Goal: Transaction & Acquisition: Purchase product/service

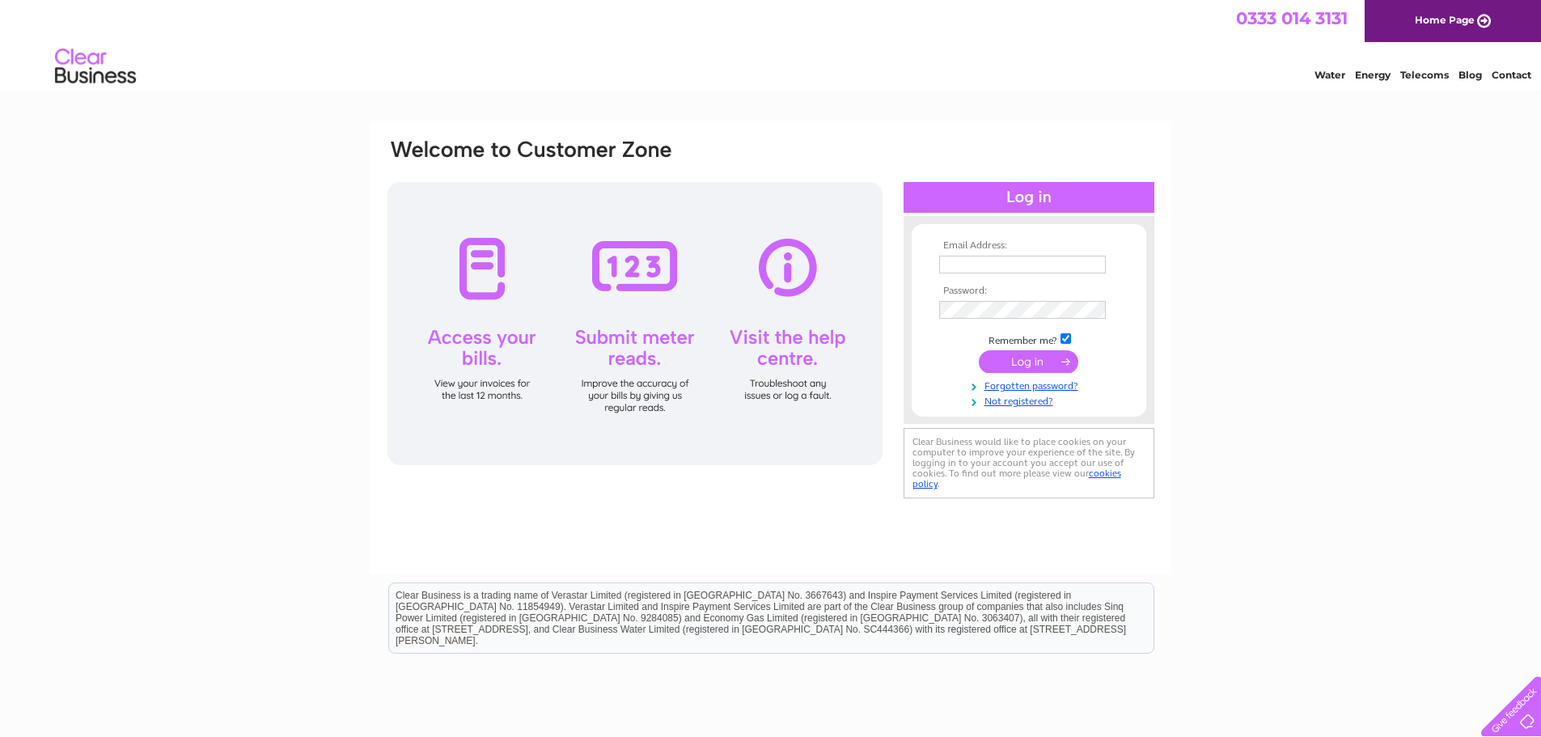
type input "accounts@imsheatpumps.co.uk"
click at [1038, 366] on input "submit" at bounding box center [1028, 361] width 99 height 23
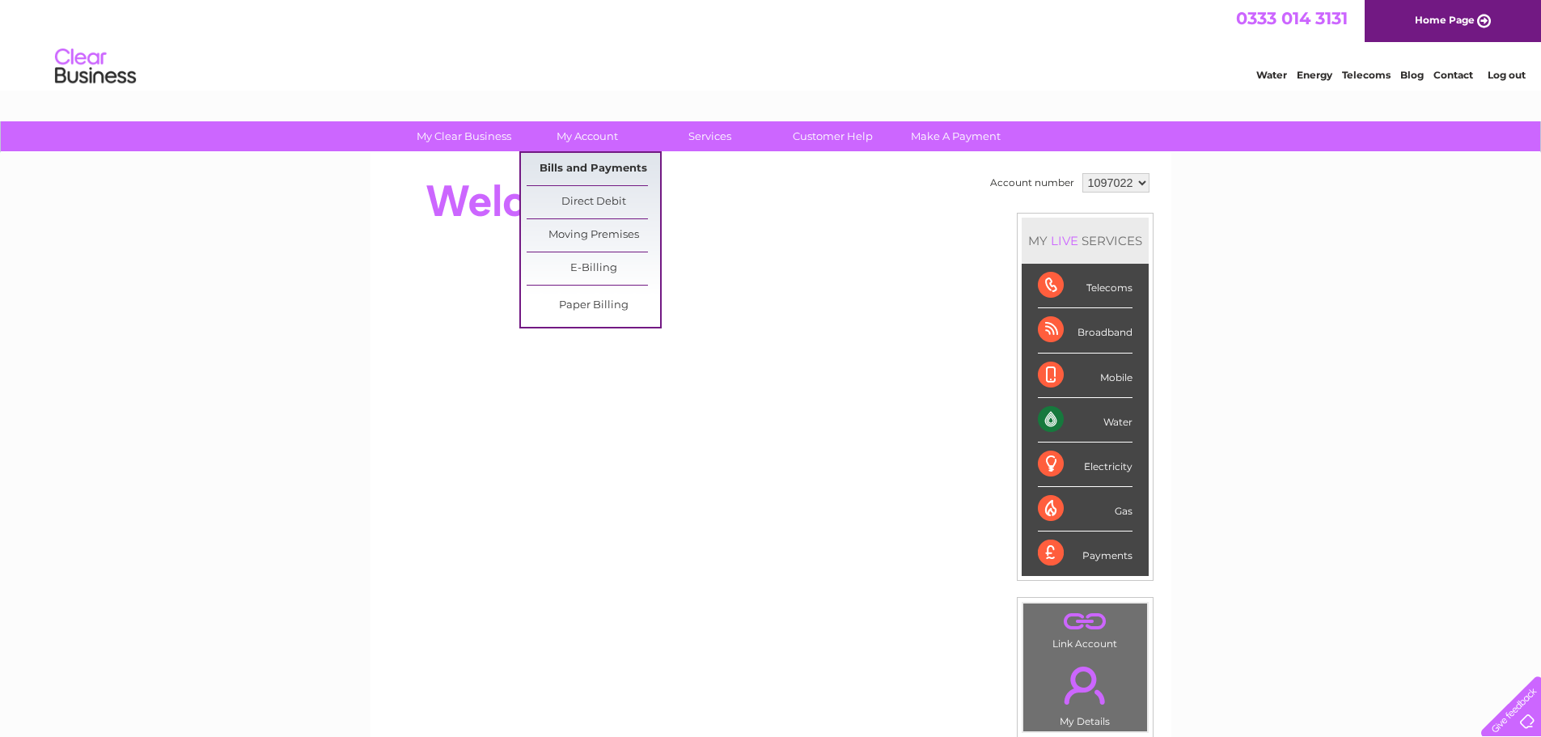
click at [579, 165] on link "Bills and Payments" at bounding box center [593, 169] width 133 height 32
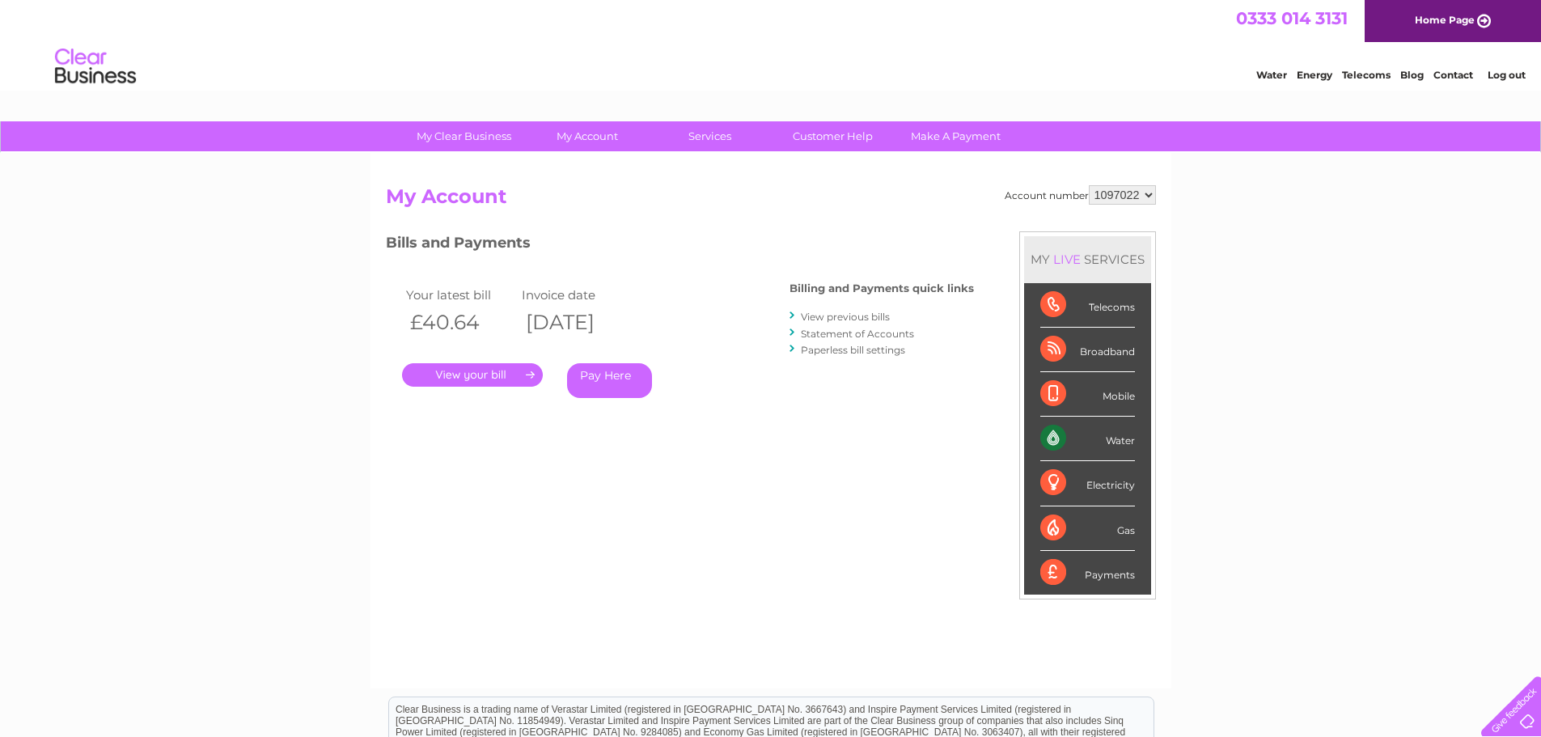
click at [451, 371] on link "." at bounding box center [472, 374] width 141 height 23
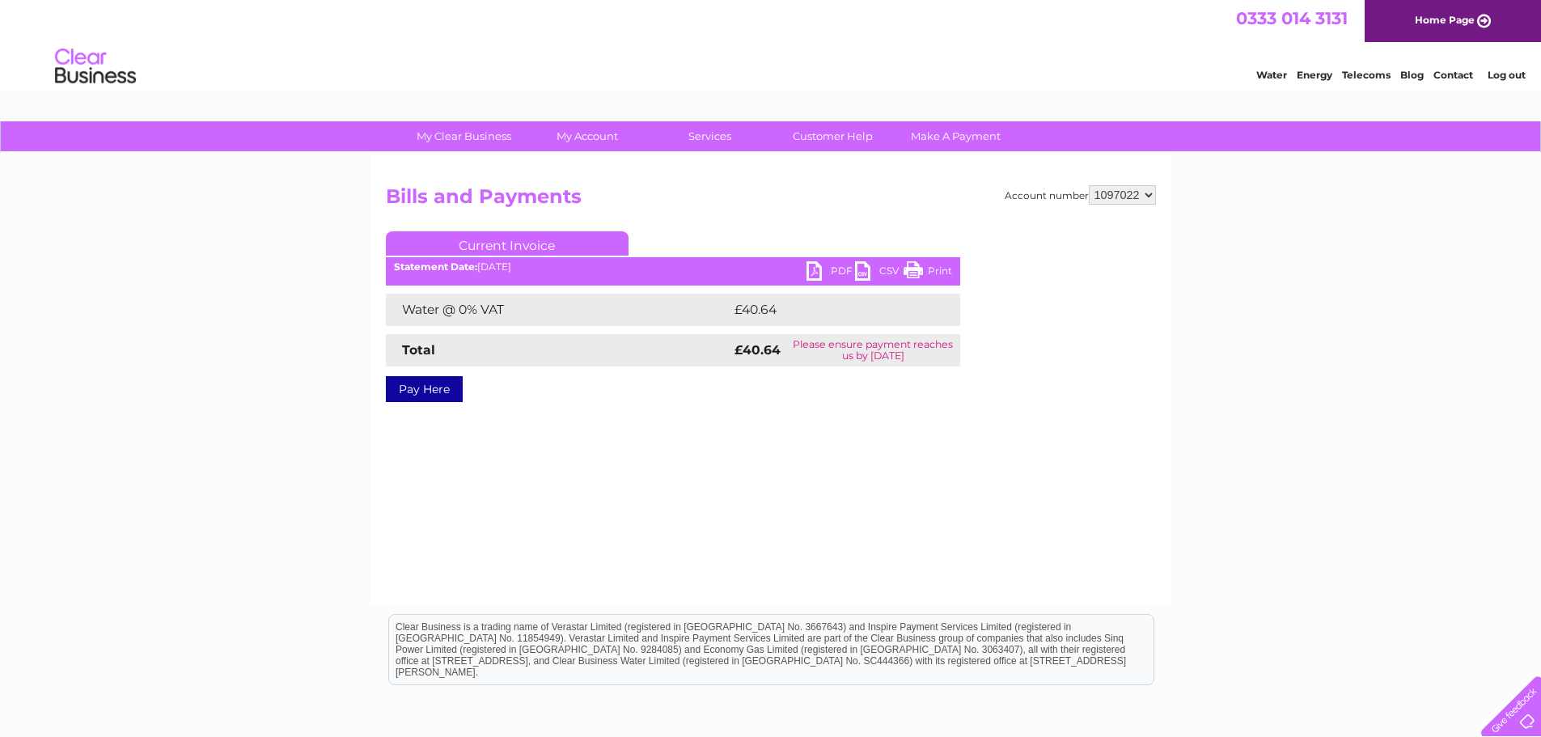
click at [810, 270] on link "PDF" at bounding box center [830, 272] width 49 height 23
click at [406, 395] on link "Pay Here" at bounding box center [424, 389] width 77 height 26
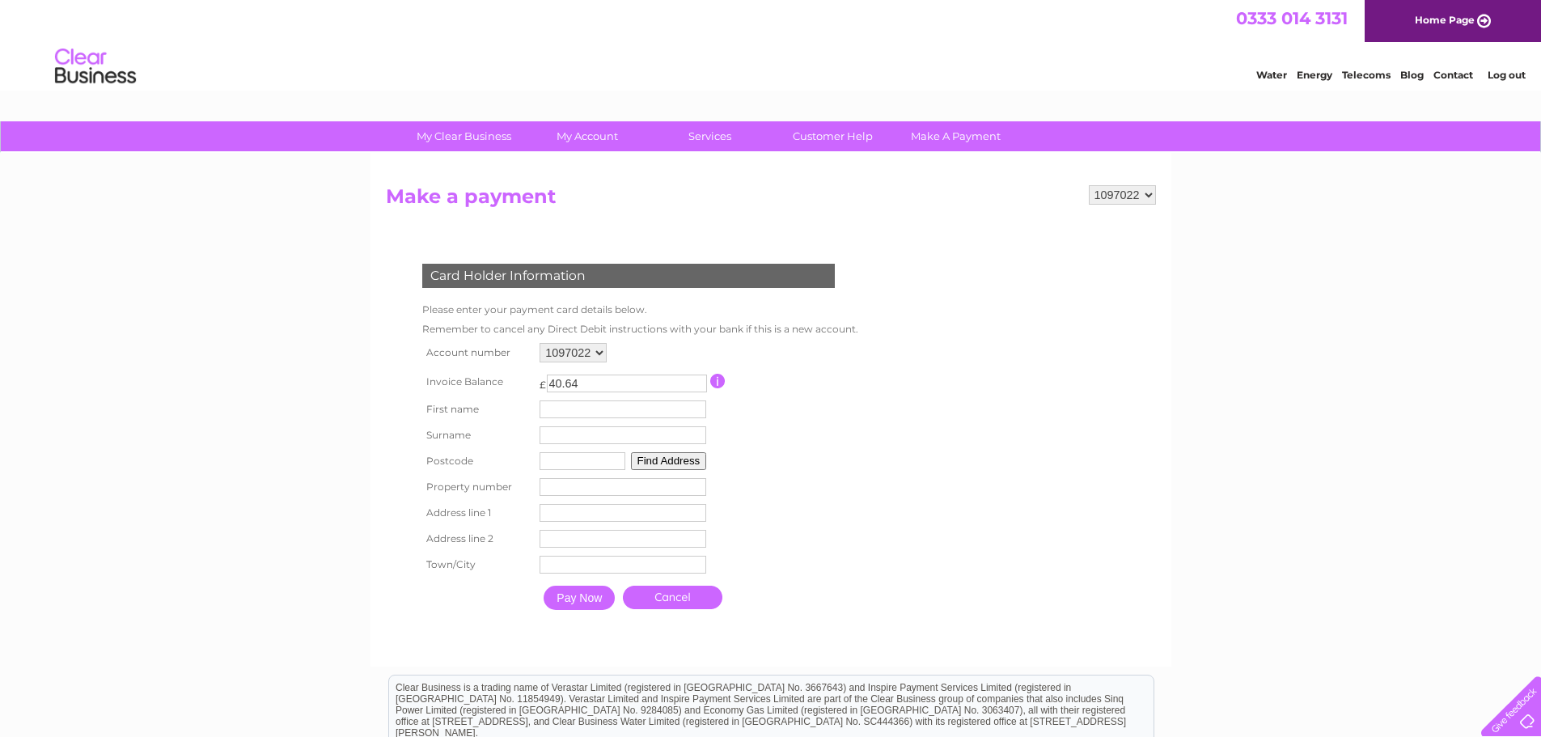
click at [591, 409] on input "text" at bounding box center [622, 409] width 167 height 18
type input "[PERSON_NAME]"
click at [547, 434] on input "text" at bounding box center [624, 437] width 167 height 18
type input "[PERSON_NAME]"
click at [531, 462] on th "Postcode" at bounding box center [477, 463] width 119 height 26
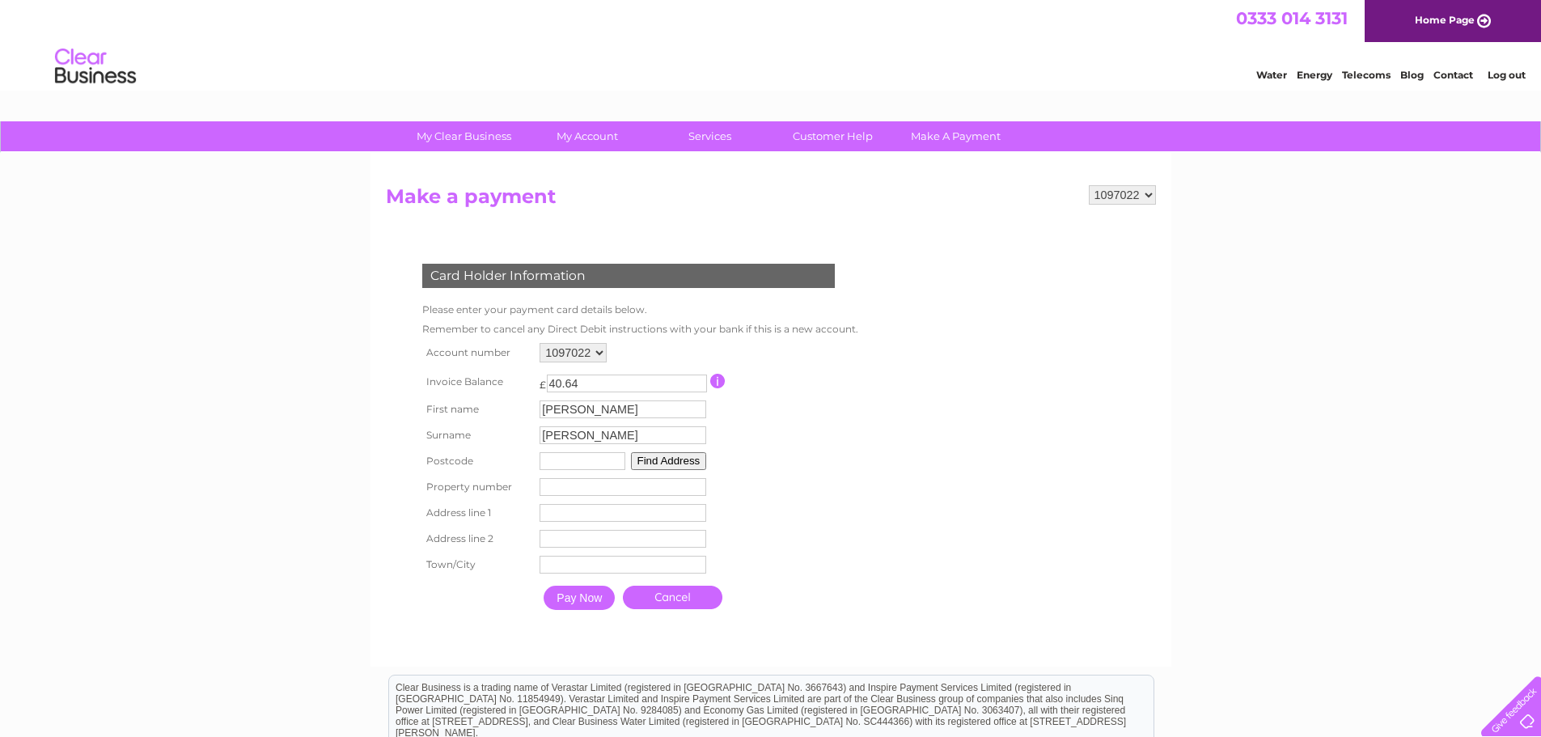
click at [559, 462] on input "text" at bounding box center [582, 461] width 86 height 18
type input "PH1 3UF"
click at [559, 488] on input "number" at bounding box center [622, 487] width 167 height 18
click at [697, 481] on input "1" at bounding box center [622, 487] width 167 height 18
click at [697, 481] on input "2" at bounding box center [622, 487] width 167 height 18
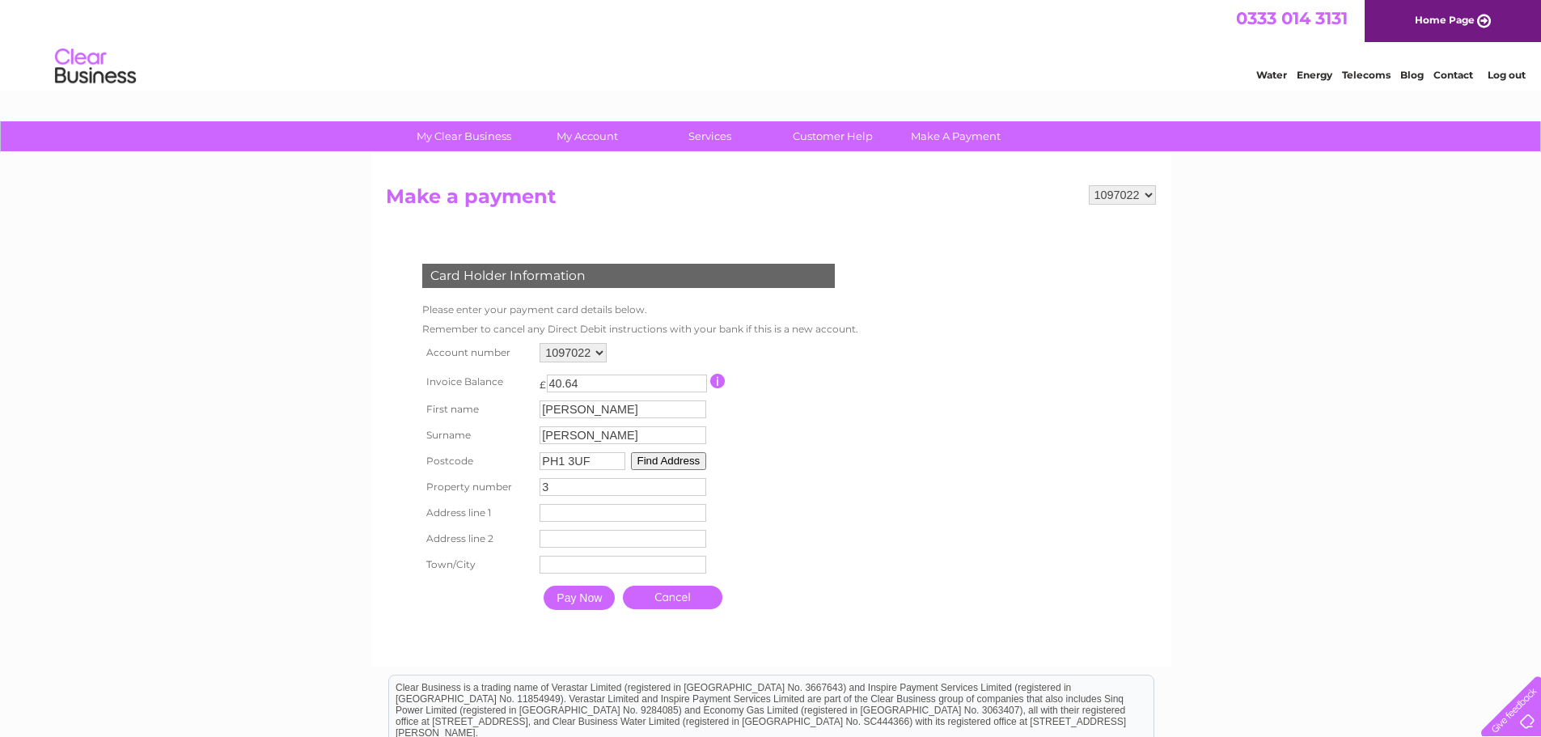
type input "3"
click at [697, 481] on input "3" at bounding box center [622, 487] width 167 height 18
click at [608, 510] on input "text" at bounding box center [625, 513] width 168 height 19
type input "Ruthvenfield Way"
click at [586, 535] on input "text" at bounding box center [624, 540] width 167 height 18
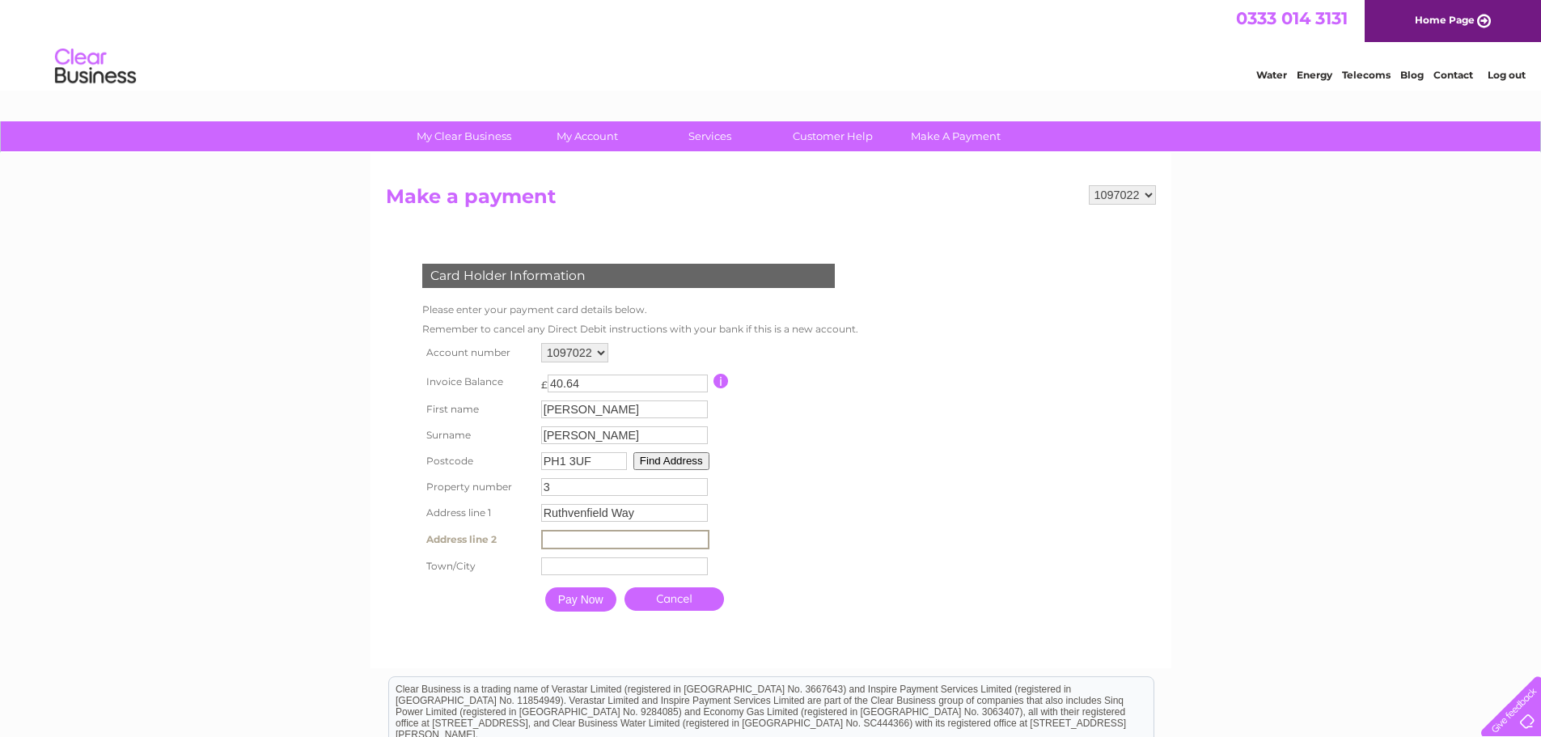
type input "Inveralmond Industrial Estate"
click at [569, 567] on input "text" at bounding box center [624, 566] width 167 height 18
type input "Perth"
click at [589, 595] on input "Pay Now" at bounding box center [579, 598] width 71 height 24
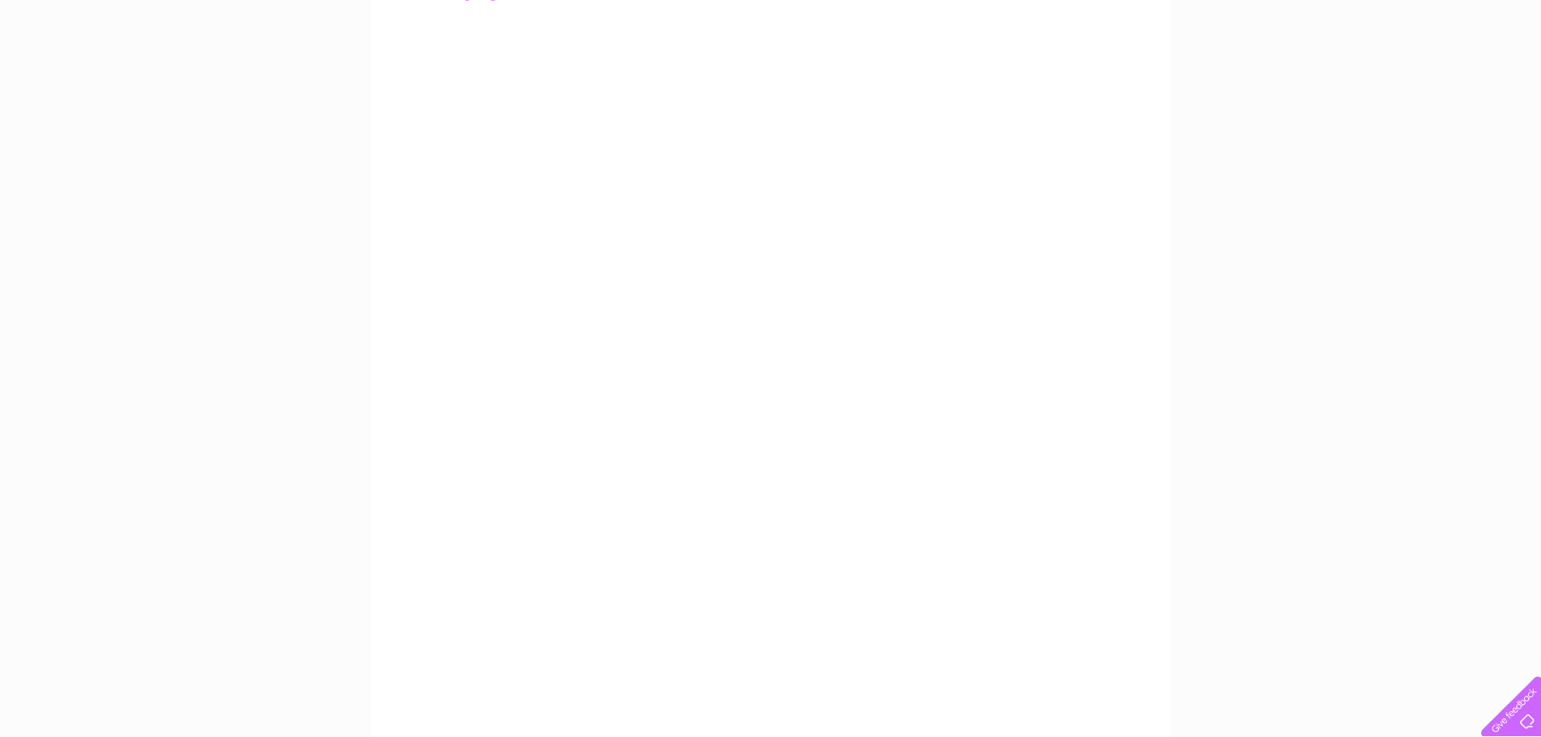
scroll to position [287, 0]
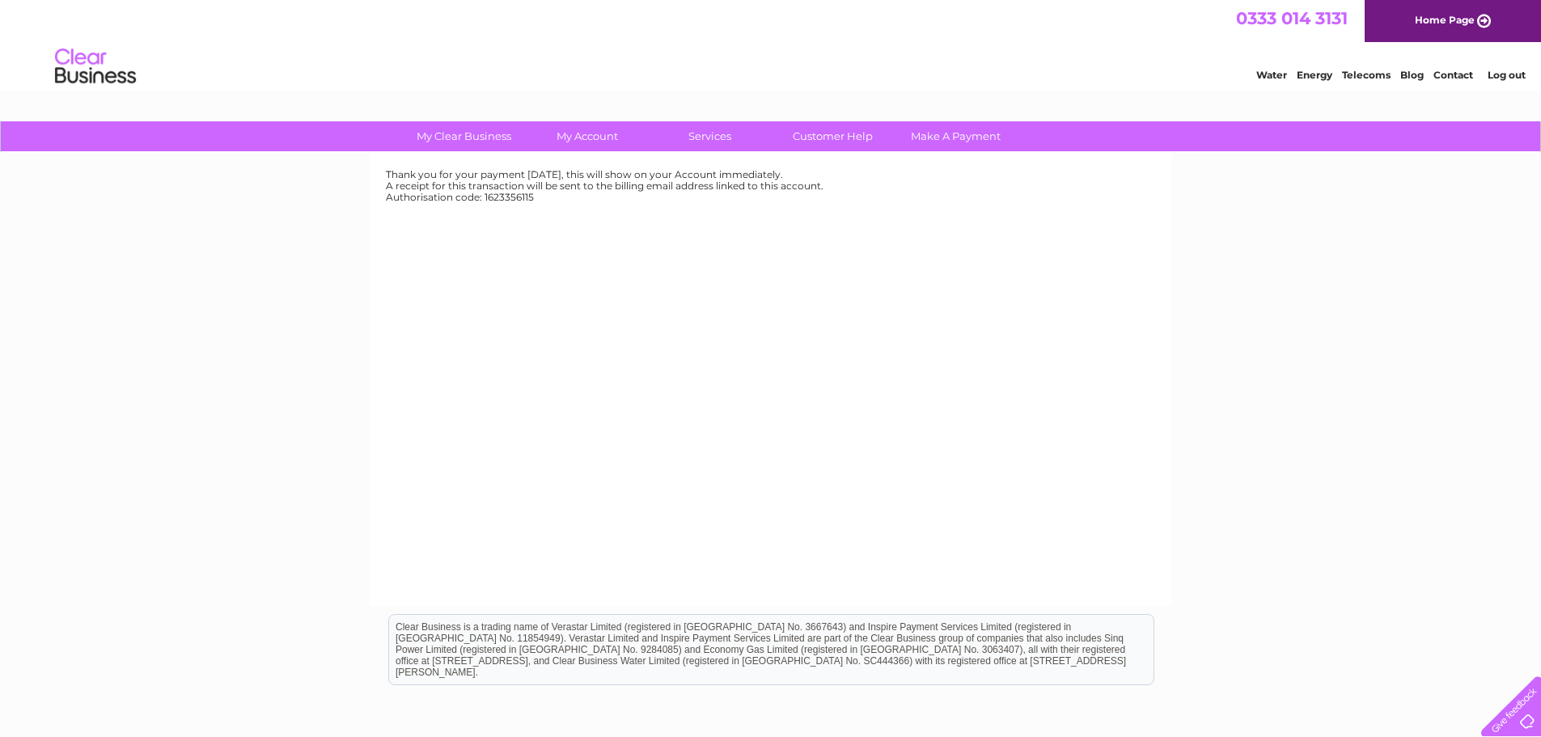
click at [1508, 73] on link "Log out" at bounding box center [1506, 75] width 38 height 12
